Goal: Information Seeking & Learning: Check status

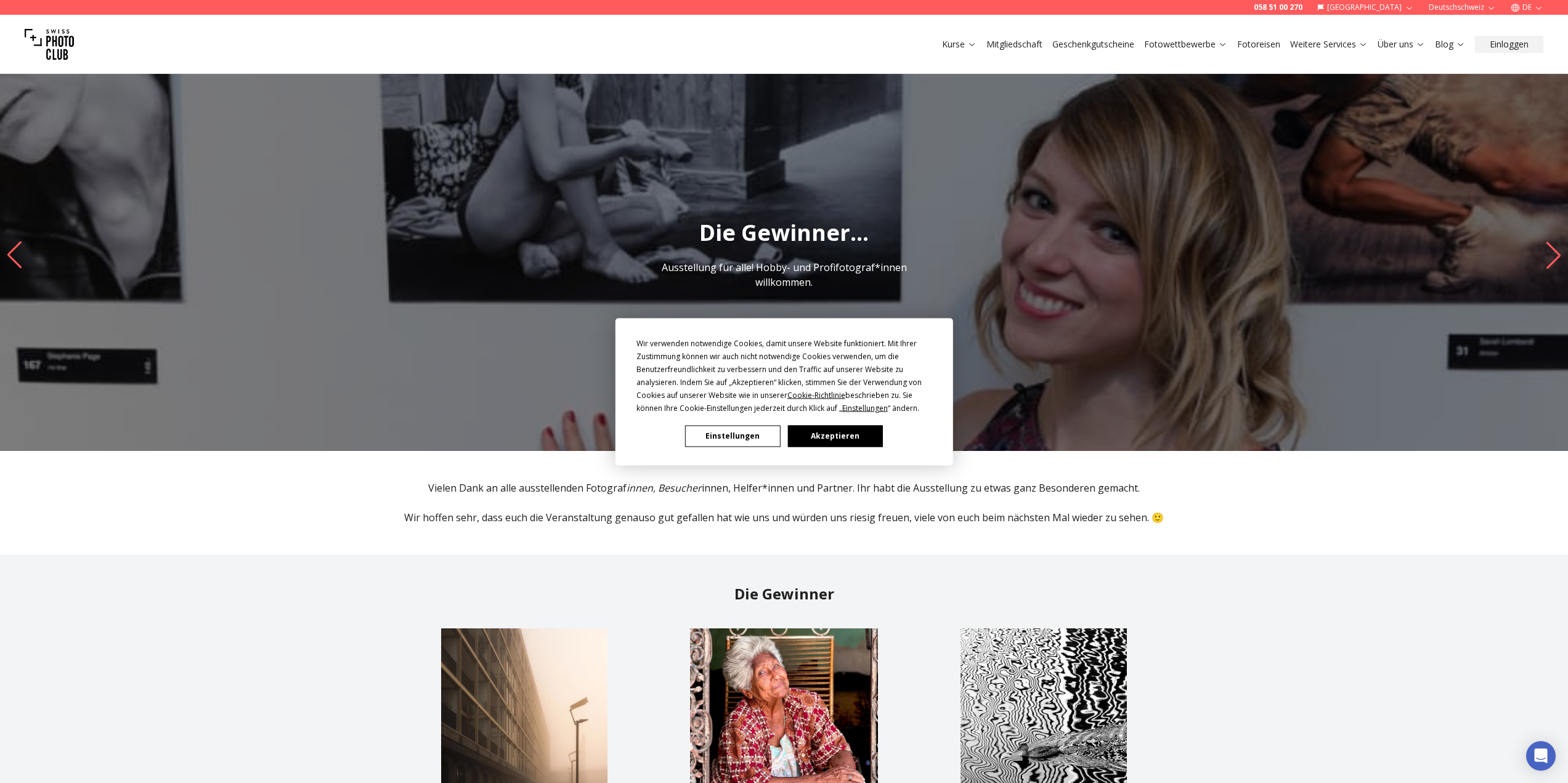
click at [865, 436] on button "Akzeptieren" at bounding box center [835, 436] width 95 height 22
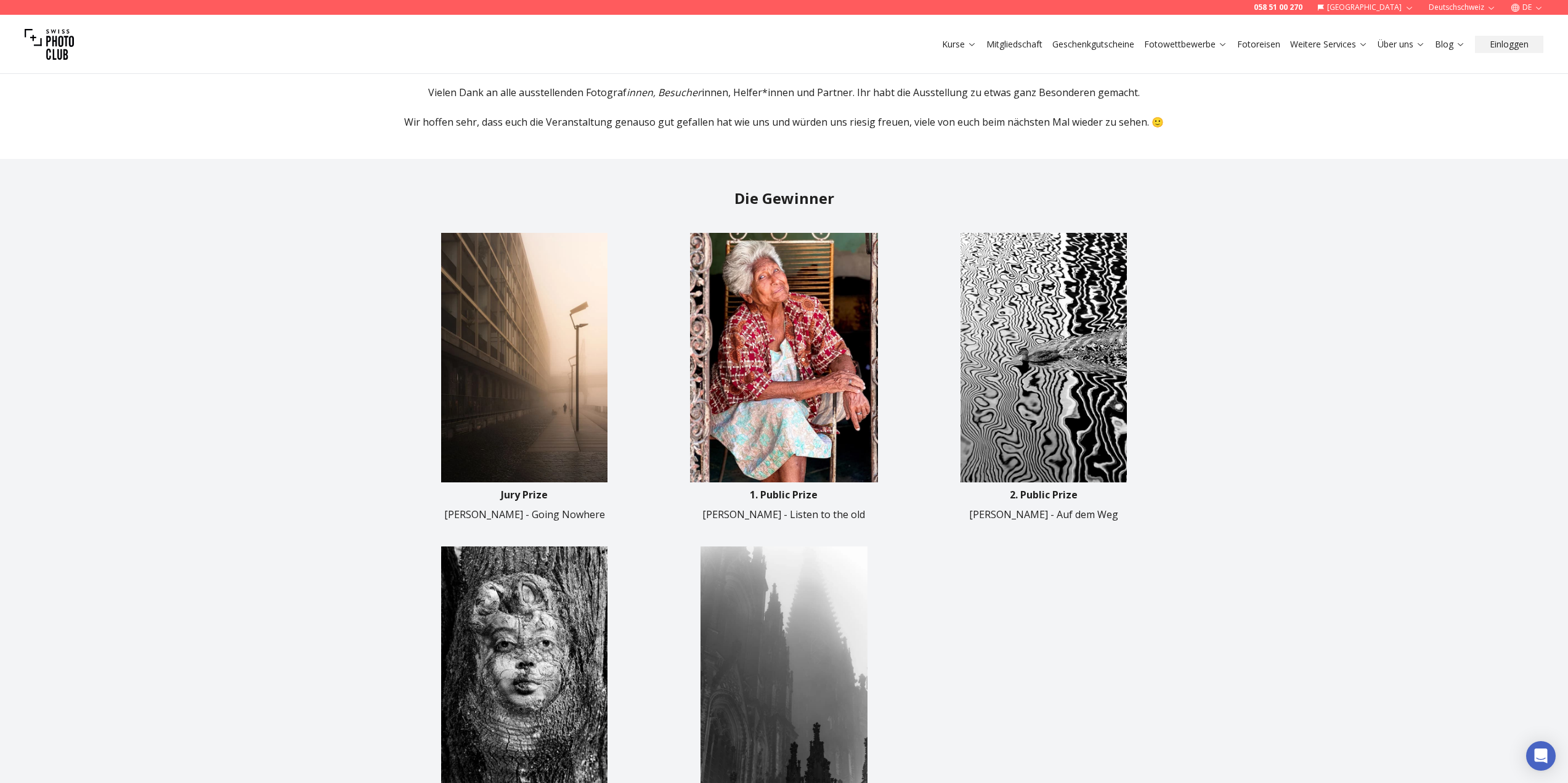
scroll to position [432, 0]
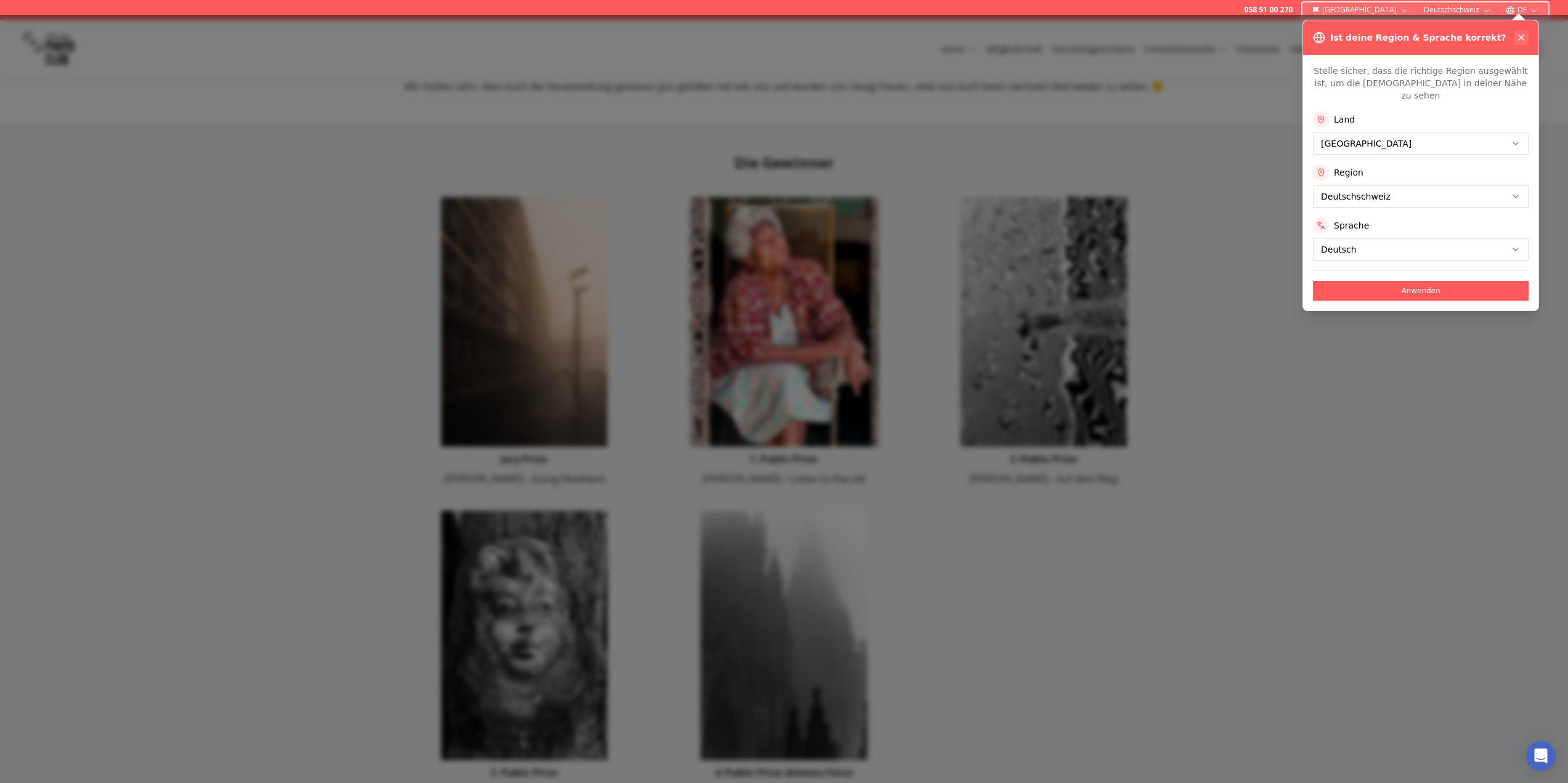
click at [1519, 35] on icon at bounding box center [1521, 38] width 10 height 10
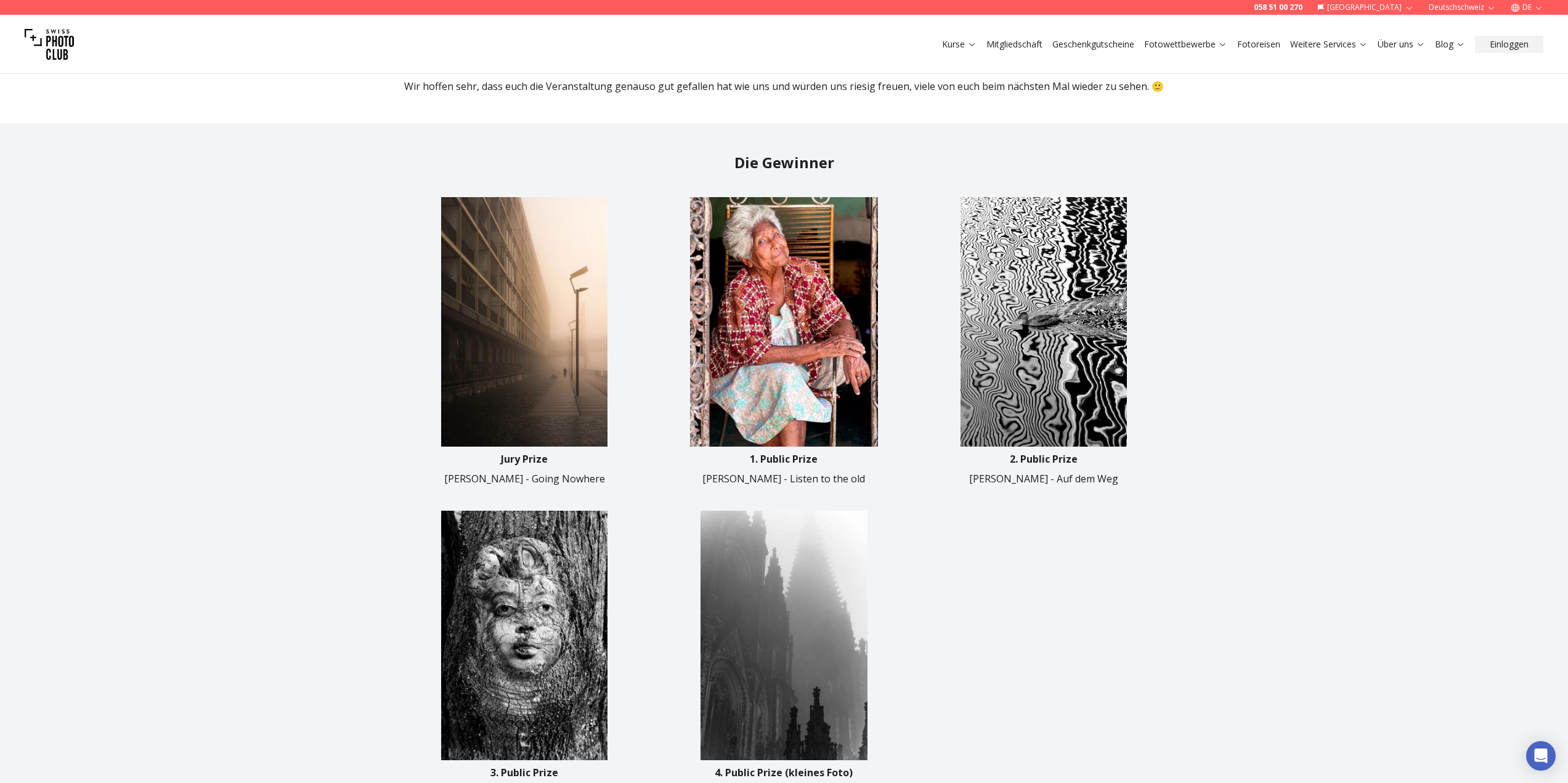
click at [1116, 526] on div "Jury Prize [PERSON_NAME] - Going Nowhere 1. Public Prize [PERSON_NAME] - Listen…" at bounding box center [784, 496] width 769 height 608
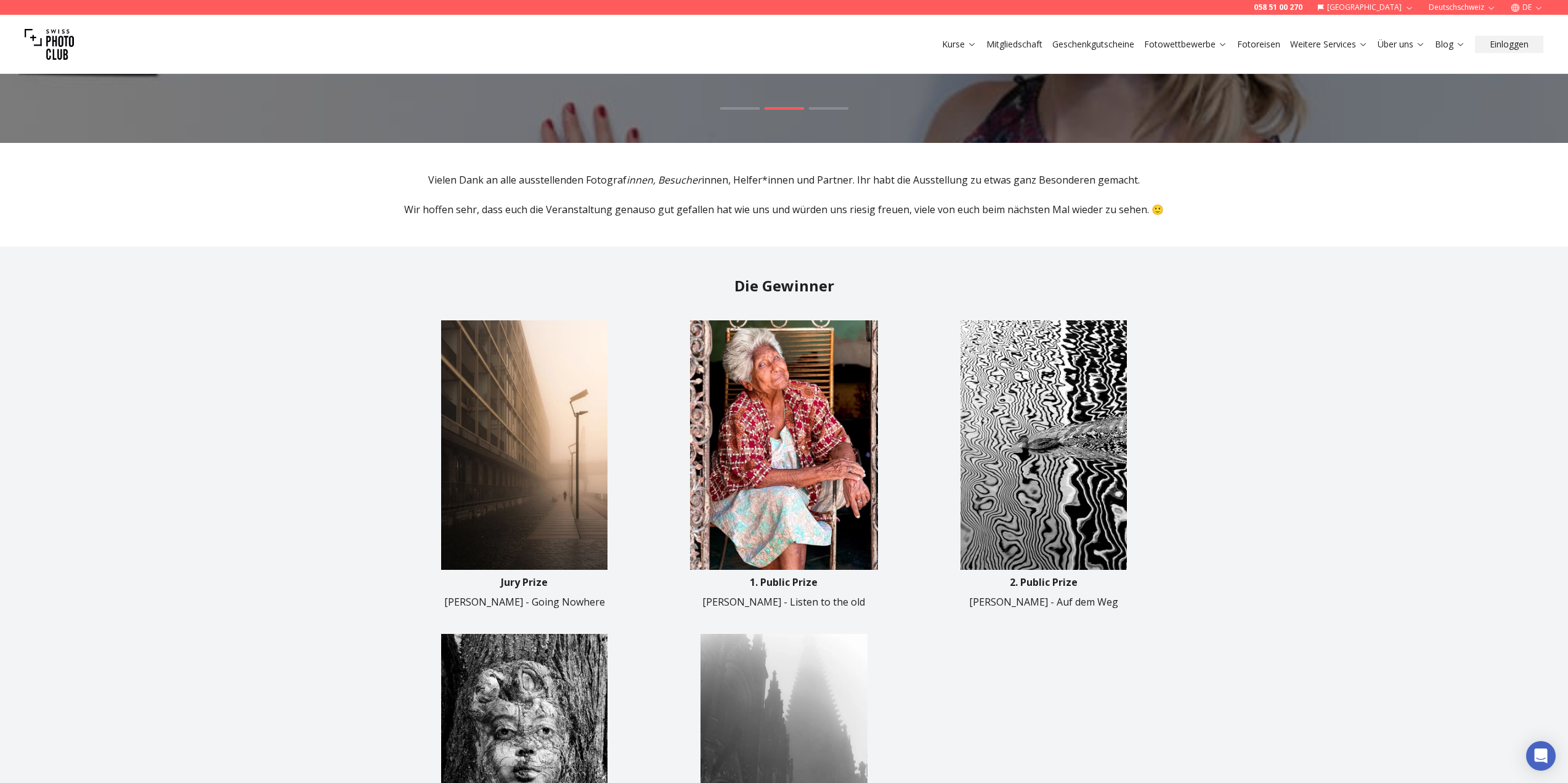
scroll to position [0, 0]
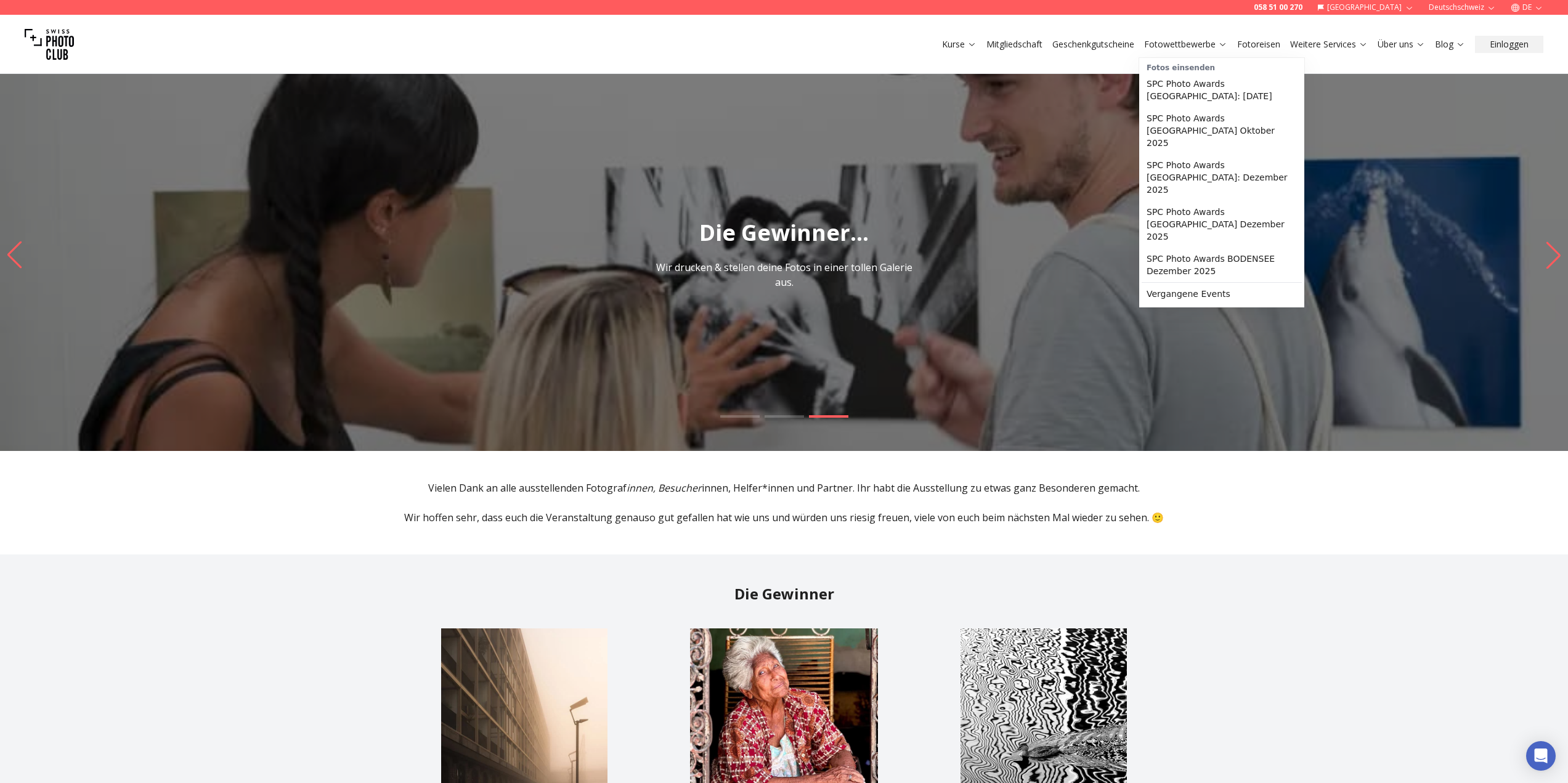
click at [1174, 41] on link "Fotowettbewerbe" at bounding box center [1186, 44] width 83 height 12
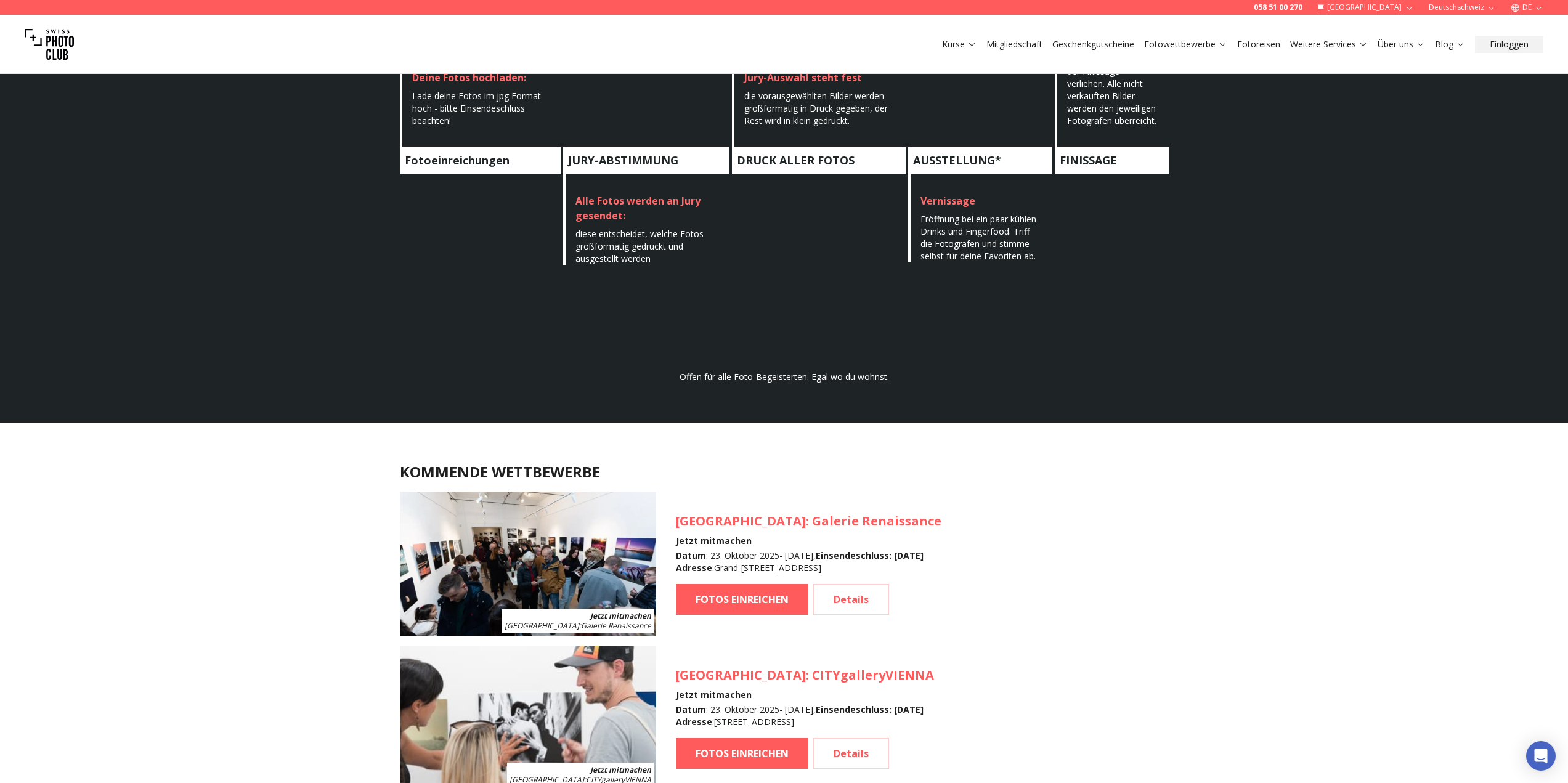
scroll to position [739, 0]
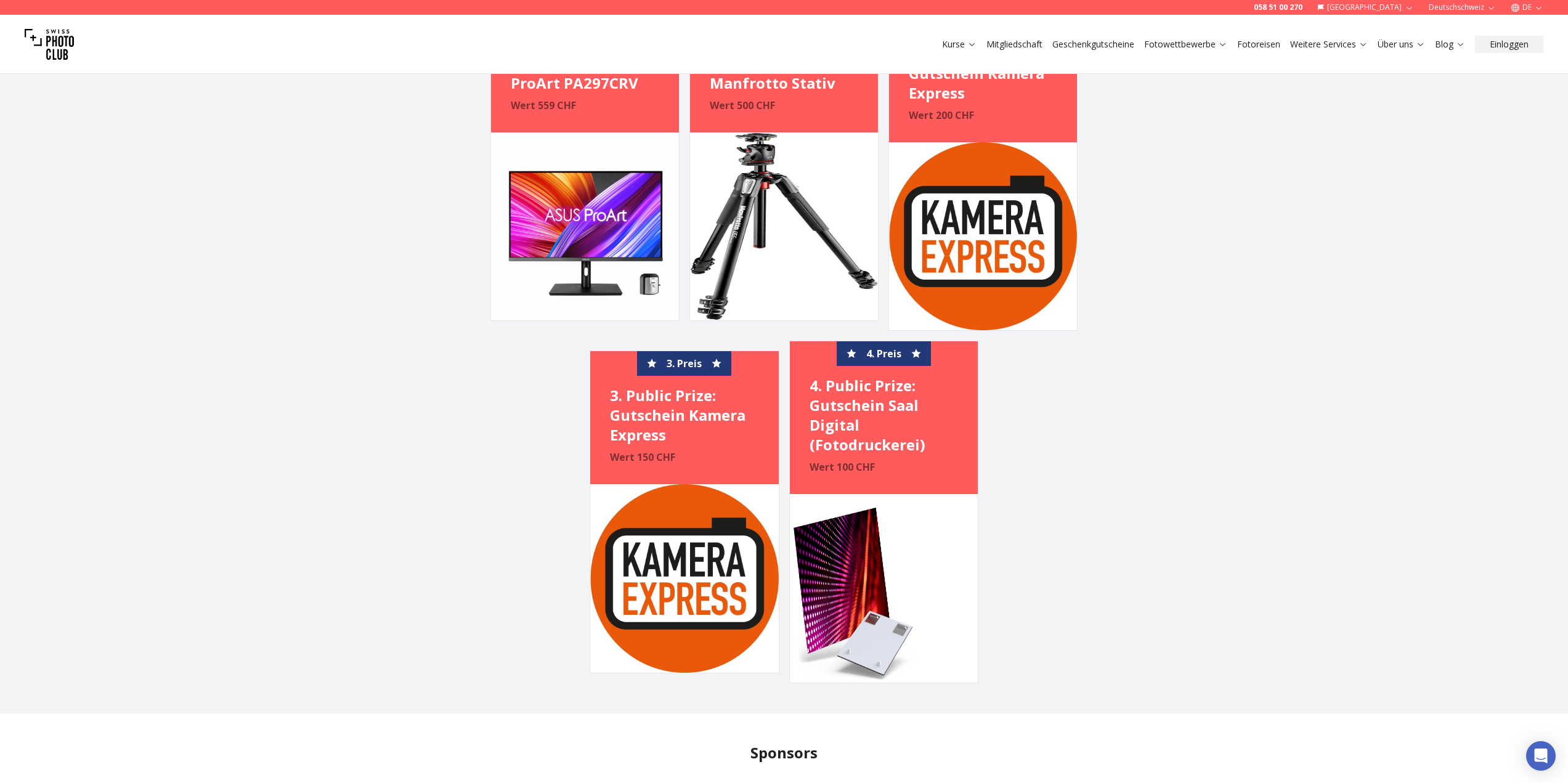
scroll to position [1233, 0]
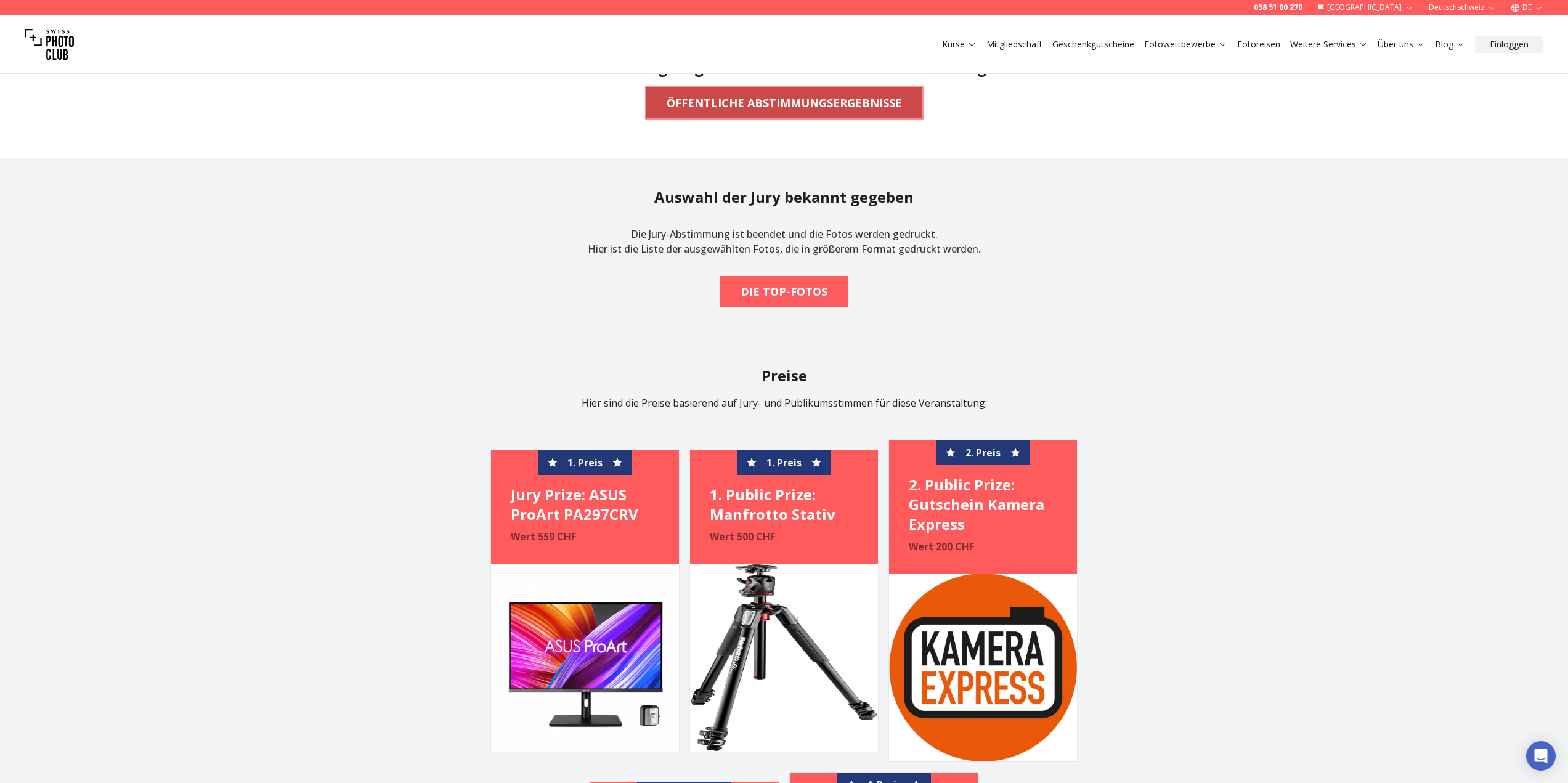
click at [839, 97] on b "ÖFFENTLICHE ABSTIMMUNGSERGEBNISSE" at bounding box center [784, 102] width 235 height 17
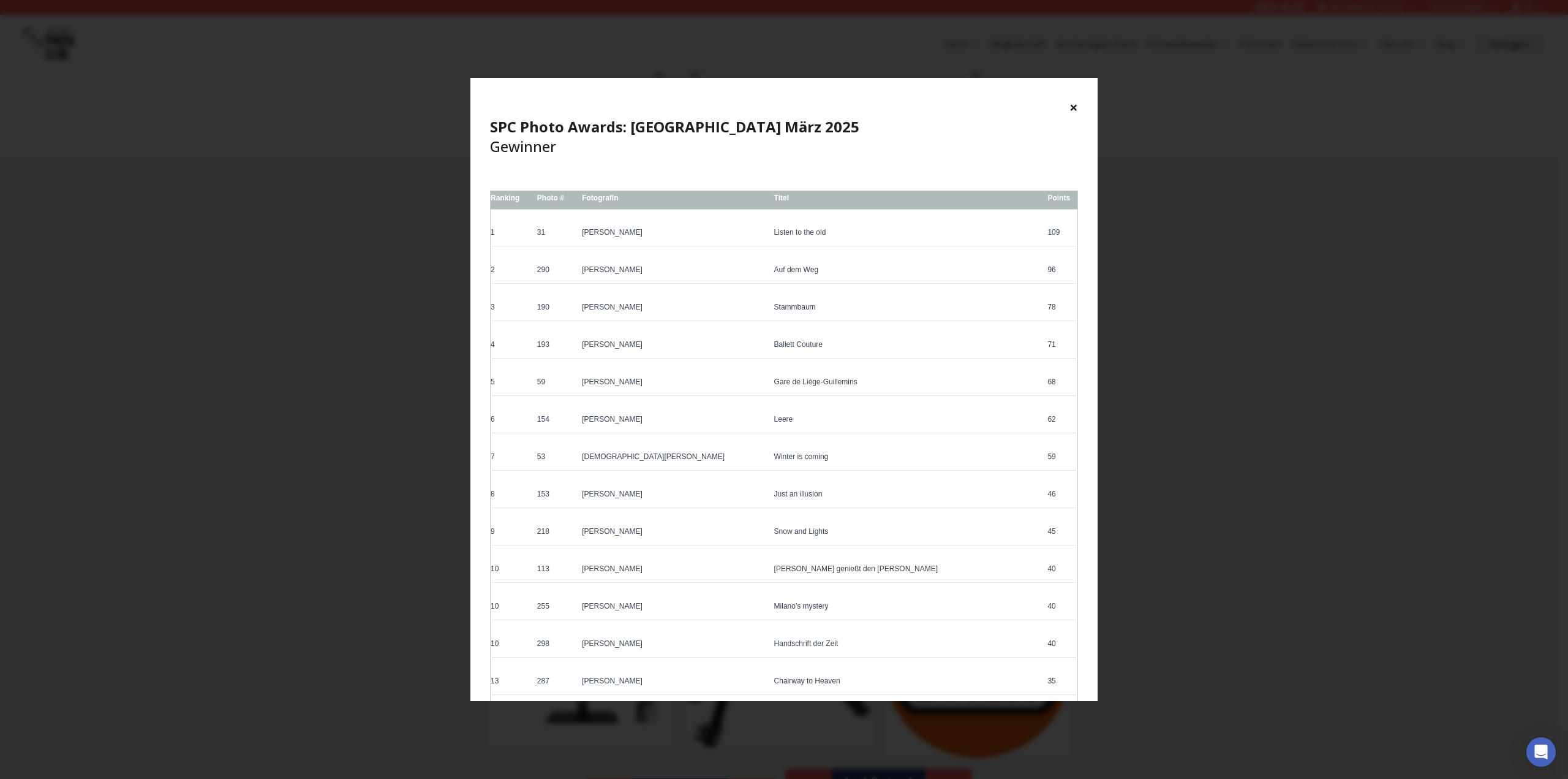
click at [1249, 342] on div "× SPC Photo Awards: [GEOGRAPHIC_DATA] März 2025 Gewinner Ranking Photo # Fotogr…" at bounding box center [784, 389] width 1568 height 779
click at [1077, 110] on button "×" at bounding box center [1074, 108] width 9 height 20
